Goal: Complete application form

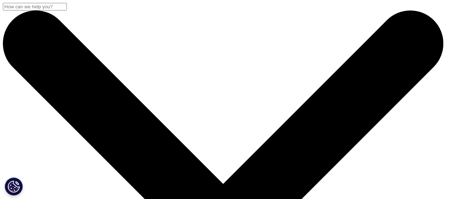
scroll to position [361, 0]
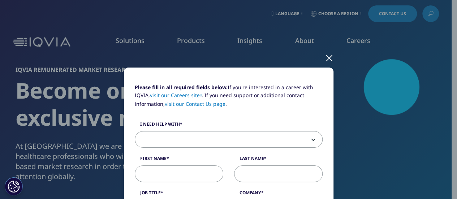
click at [326, 56] on div at bounding box center [329, 58] width 8 height 20
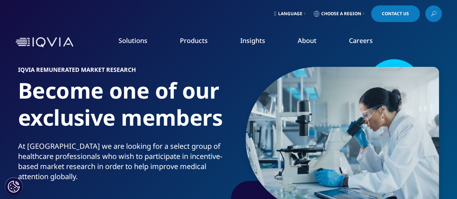
click at [304, 13] on icon at bounding box center [304, 13] width 1 height 3
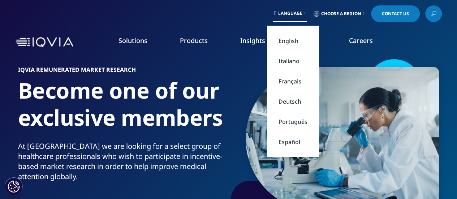
click at [300, 39] on link "English" at bounding box center [293, 41] width 52 height 20
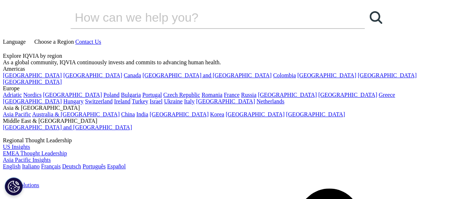
click at [21, 163] on link "English" at bounding box center [12, 166] width 18 height 6
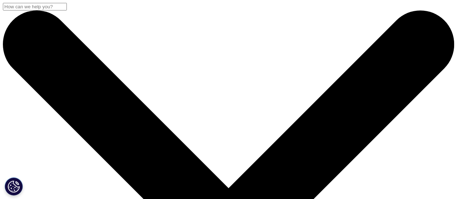
scroll to position [42, 0]
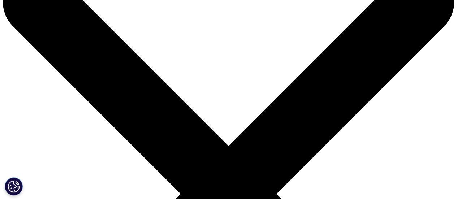
drag, startPoint x: 269, startPoint y: 86, endPoint x: 281, endPoint y: 90, distance: 13.4
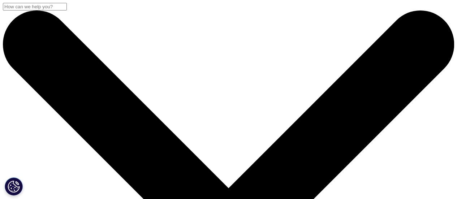
scroll to position [120, 0]
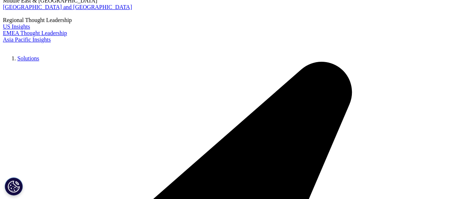
scroll to position [0, 0]
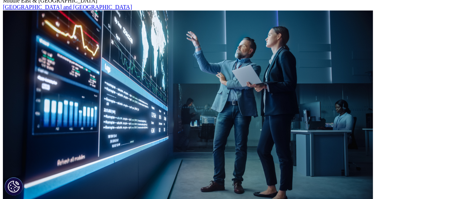
select select "Accounts Payable Receivable"
type input "[PERSON_NAME]"
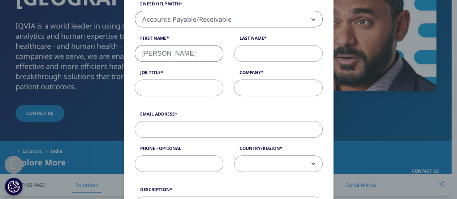
type input "[PERSON_NAME]"
type input "[GEOGRAPHIC_DATA]"
type input "[EMAIL_ADDRESS][DOMAIN_NAME]"
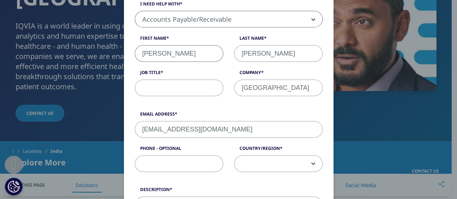
type input "09611342432"
select select "India"
click at [156, 91] on input "Job Title" at bounding box center [179, 87] width 88 height 17
type input "Doctor"
click at [226, 106] on form "Please fill in all required fields below. If you're interested in a career with…" at bounding box center [229, 176] width 188 height 427
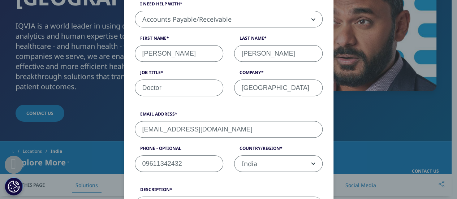
scroll to position [241, 0]
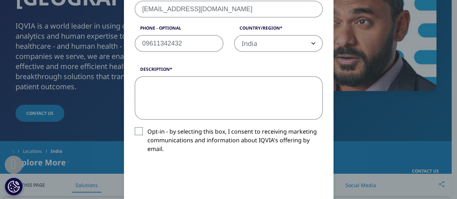
click at [188, 97] on textarea "Description" at bounding box center [229, 97] width 188 height 43
